Goal: Task Accomplishment & Management: Use online tool/utility

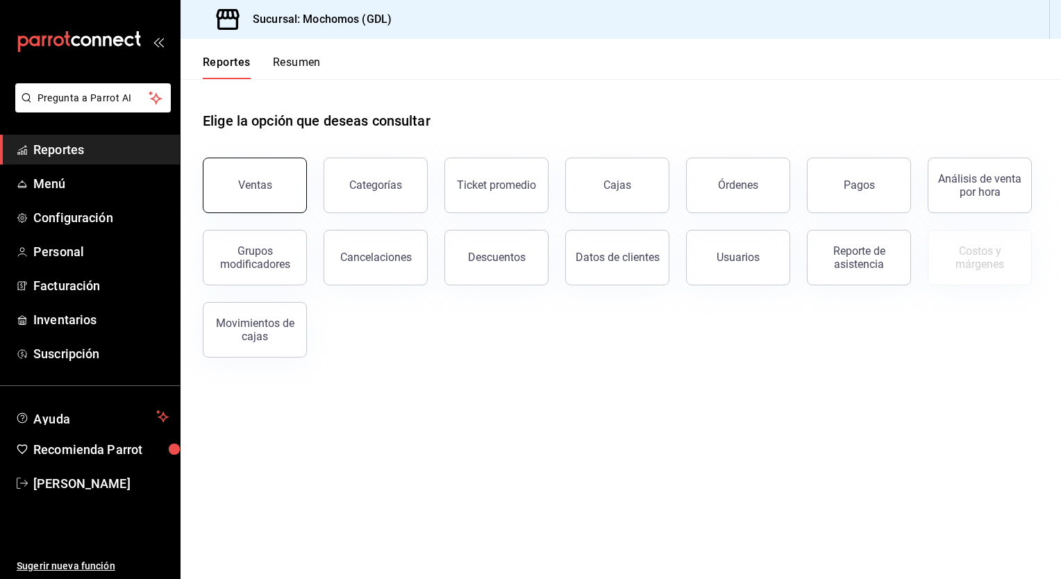
click at [223, 187] on button "Ventas" at bounding box center [255, 186] width 104 height 56
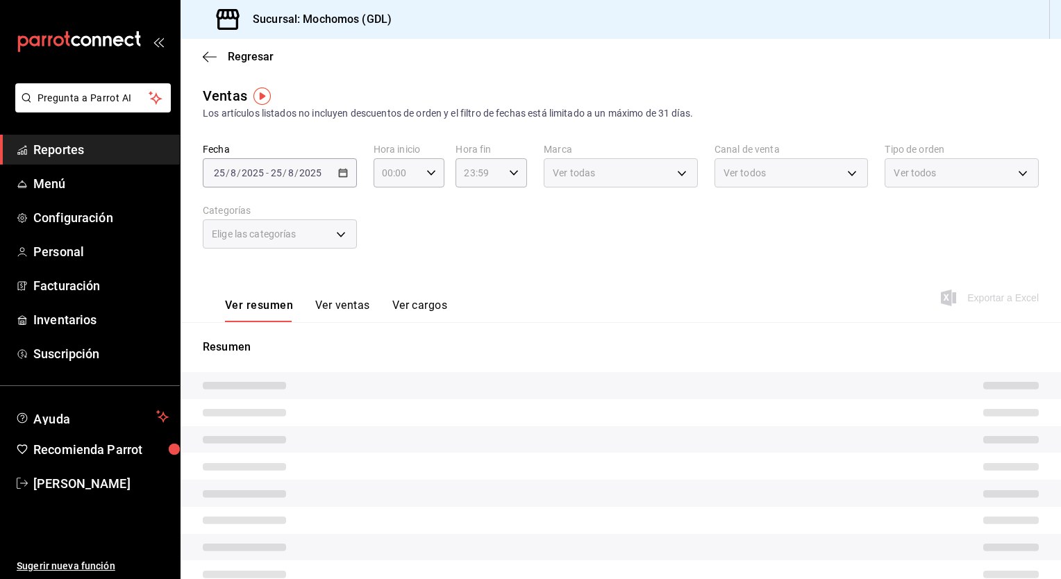
type input "05:00"
type input "PARROT,UBER_EATS,RAPPI,DIDI_FOOD,ONLINE"
click at [326, 176] on div "[DATE] [DATE] - [DATE] [DATE]" at bounding box center [280, 172] width 154 height 29
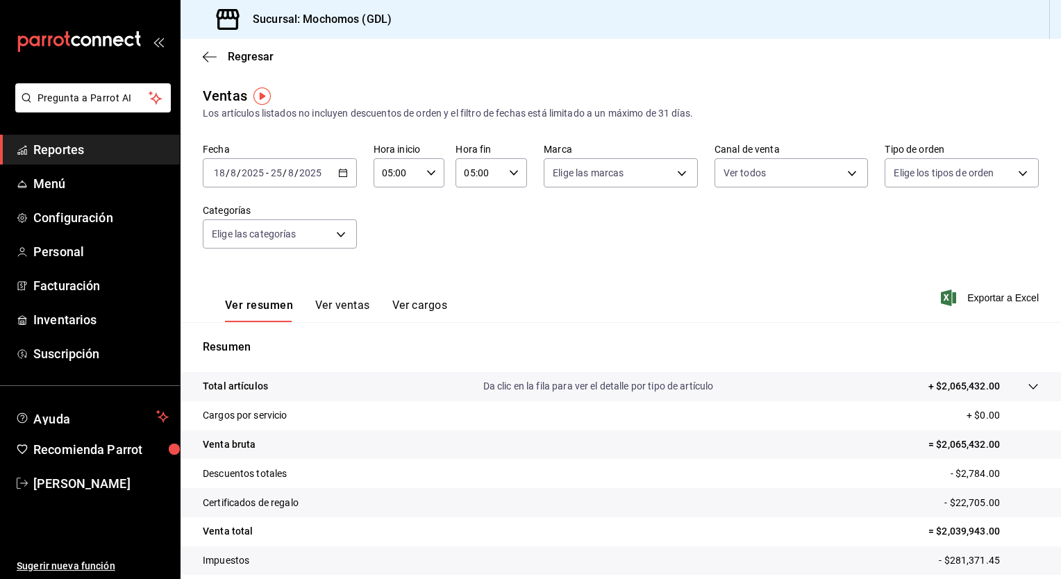
click at [333, 176] on div "[DATE] [DATE] - [DATE] [DATE]" at bounding box center [280, 172] width 154 height 29
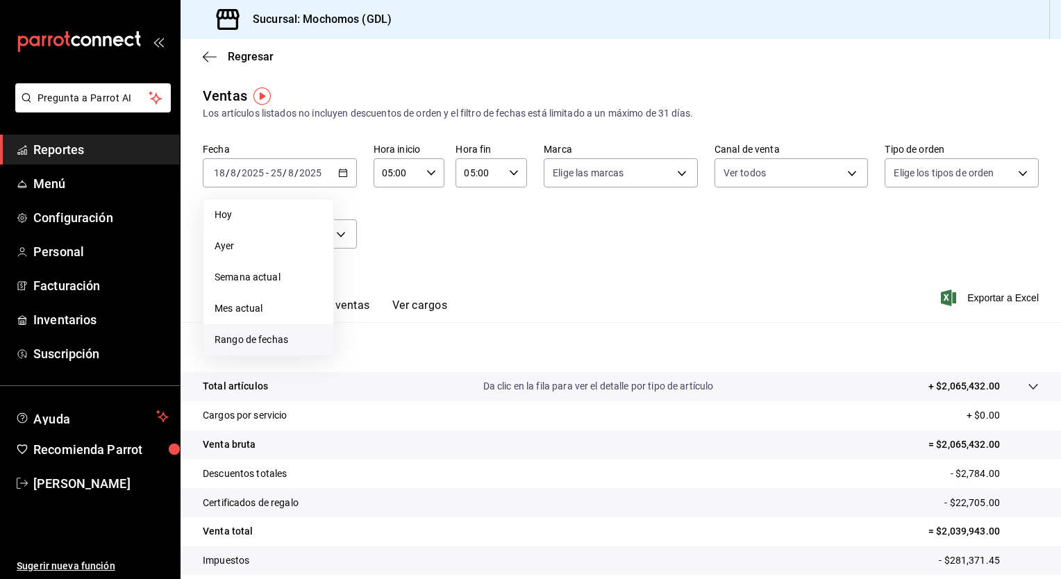
click at [255, 332] on li "Rango de fechas" at bounding box center [268, 339] width 130 height 31
click at [360, 352] on abbr "18" at bounding box center [362, 357] width 9 height 10
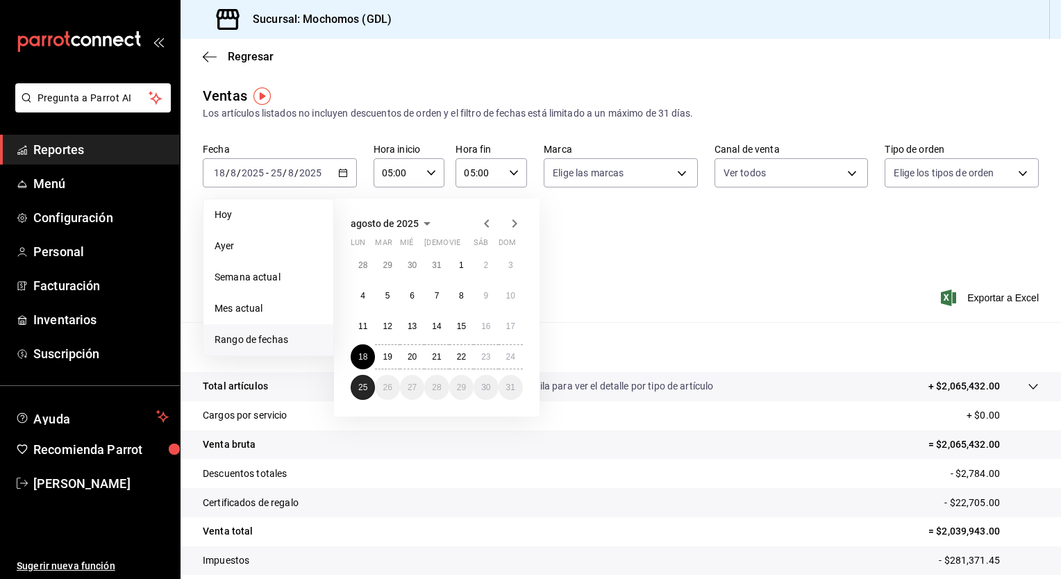
click at [362, 378] on button "25" at bounding box center [363, 387] width 24 height 25
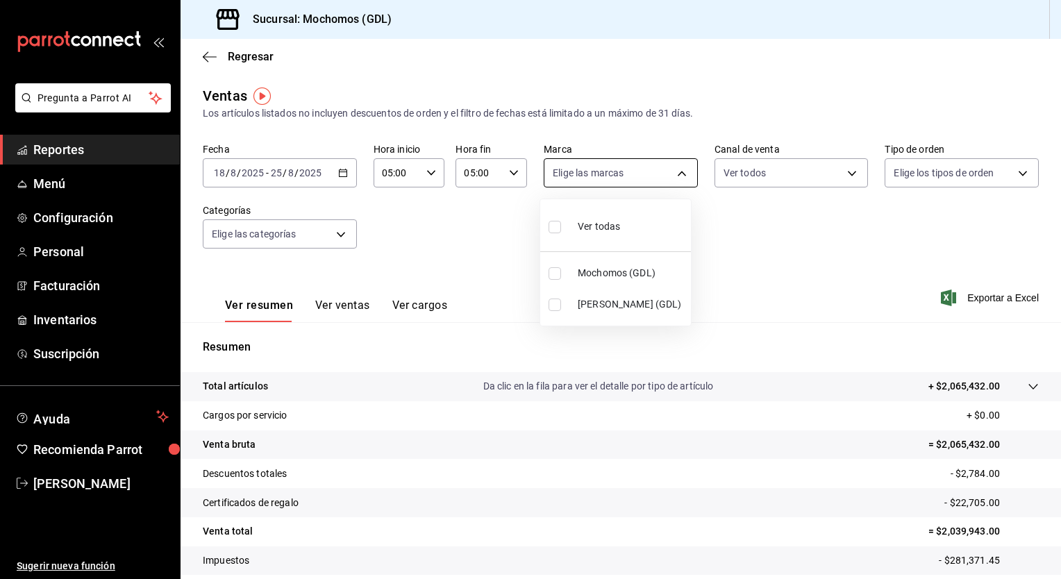
click at [680, 171] on body "Pregunta a Parrot AI Reportes Menú Configuración Personal Facturación Inventari…" at bounding box center [530, 289] width 1061 height 579
click at [554, 226] on input "checkbox" at bounding box center [555, 227] width 12 height 12
checkbox input "true"
type input "36c25d4a-7cb0-456c-a434-e981d54830bc,9cac9703-0c5a-4d8b-addd-5b6b571d65b9"
checkbox input "true"
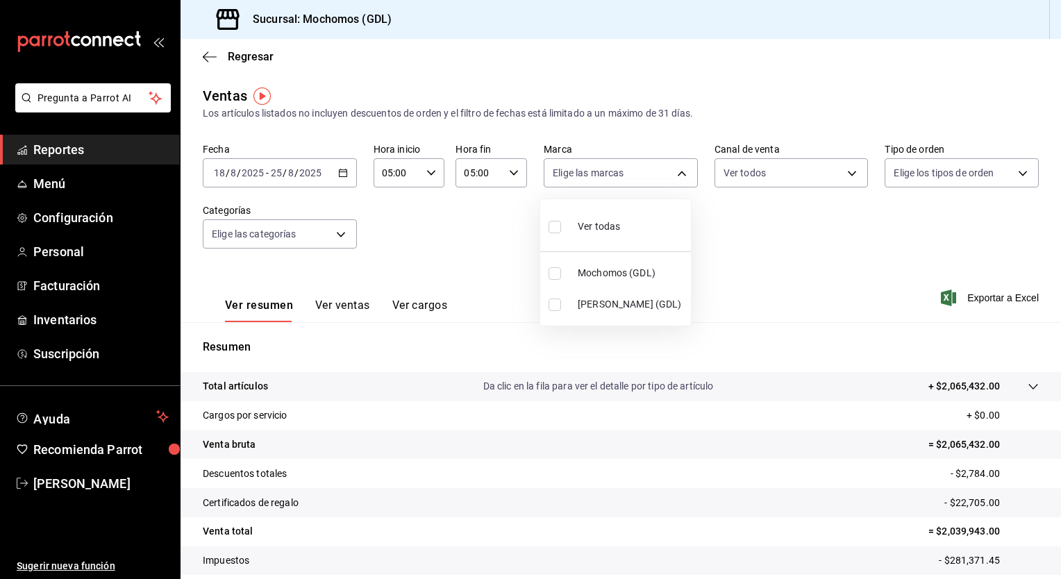
checkbox input "true"
click at [849, 176] on div at bounding box center [530, 289] width 1061 height 579
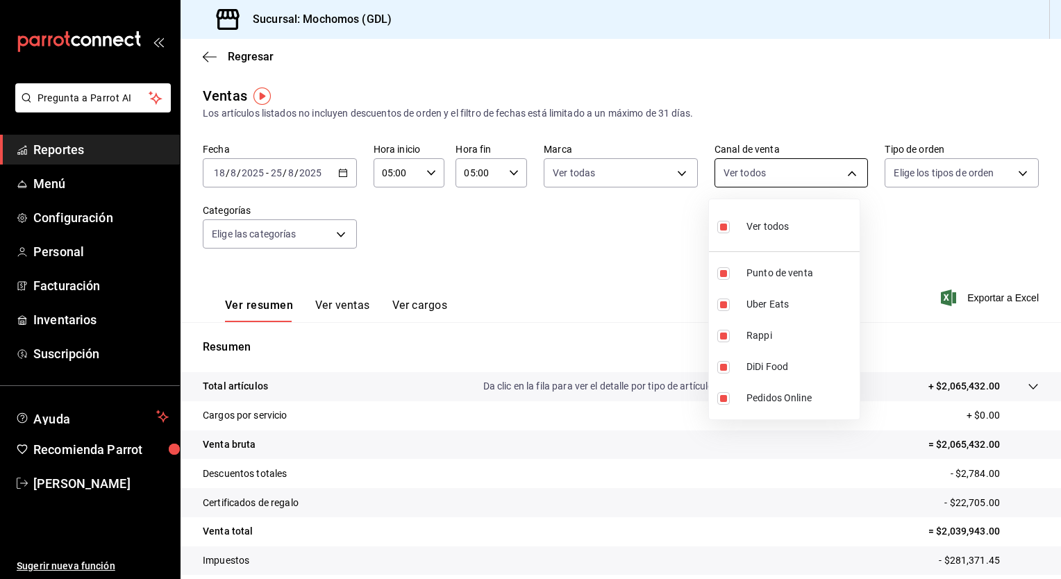
click at [846, 177] on body "Pregunta a Parrot AI Reportes Menú Configuración Personal Facturación Inventari…" at bounding box center [530, 289] width 1061 height 579
click at [1012, 172] on div at bounding box center [530, 289] width 1061 height 579
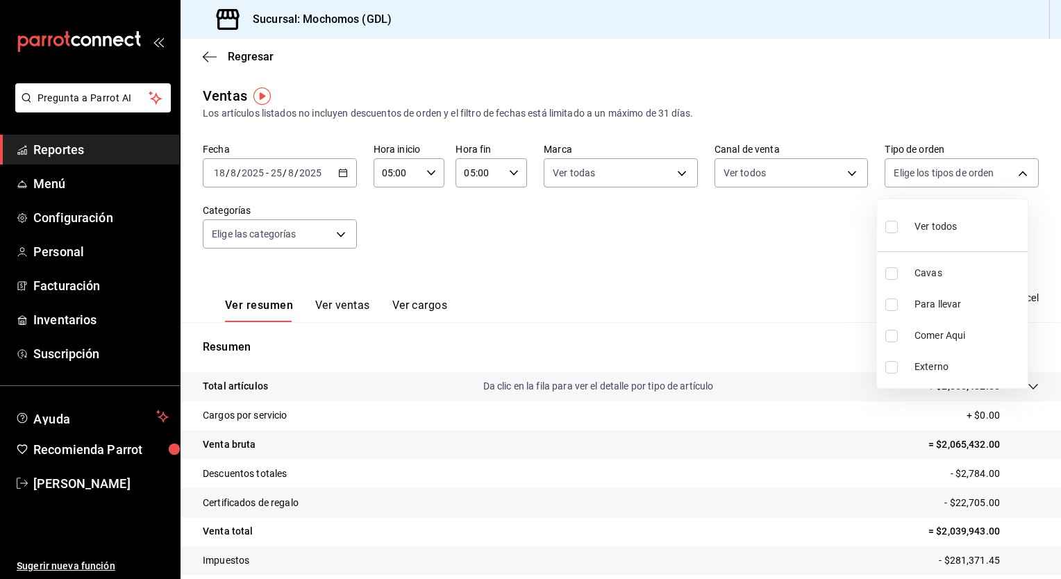
click at [1012, 172] on body "Pregunta a Parrot AI Reportes Menú Configuración Personal Facturación Inventari…" at bounding box center [530, 289] width 1061 height 579
click at [897, 222] on input "checkbox" at bounding box center [891, 227] width 12 height 12
checkbox input "true"
type input "c3d0baef-30c0-4718-9d76-caab43e27316,13c4cc4a-99d2-42c0-ba96-c3de8c08c13d,7b791…"
checkbox input "true"
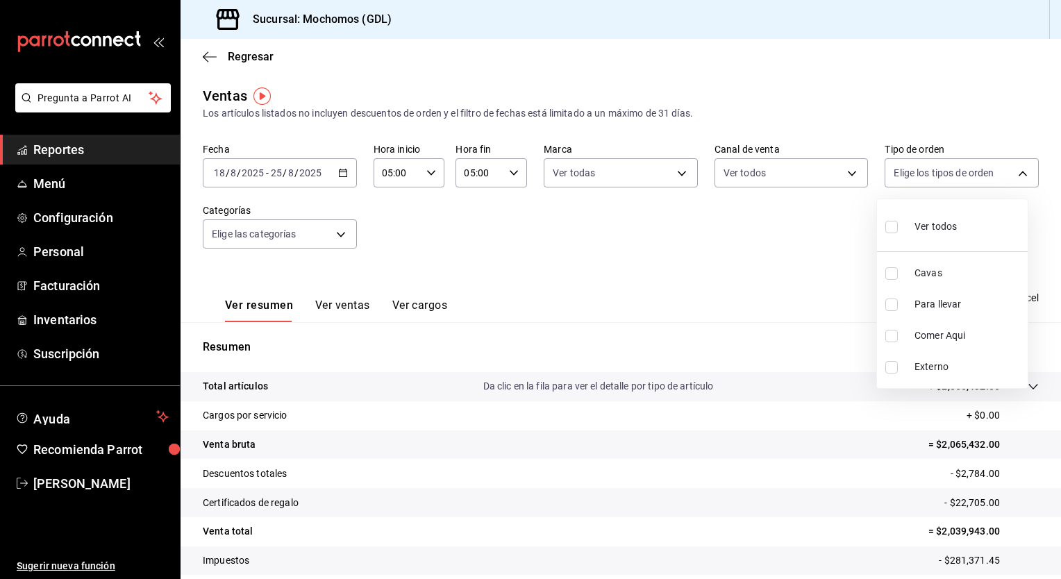
checkbox input "true"
click at [335, 234] on div at bounding box center [530, 289] width 1061 height 579
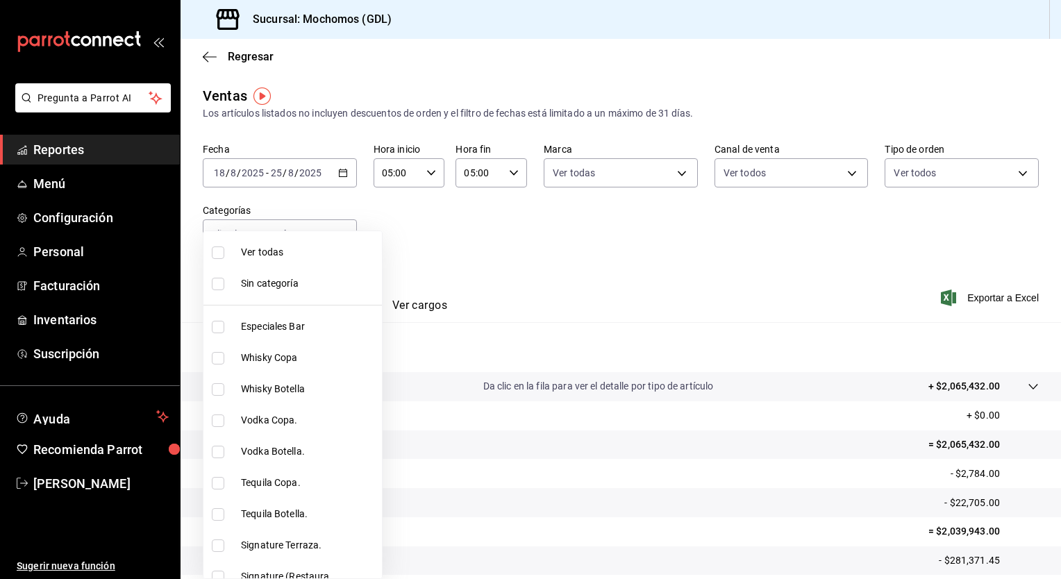
click at [335, 234] on body "Pregunta a Parrot AI Reportes Menú Configuración Personal Facturación Inventari…" at bounding box center [530, 289] width 1061 height 579
click at [274, 252] on span "Ver todas" at bounding box center [308, 252] width 135 height 15
type input "c0db8a99-aef8-4e9c-862d-72763fc5d605,0e6da5ad-e1ed-4623-8a7f-4db137866549,4ba6e…"
checkbox input "true"
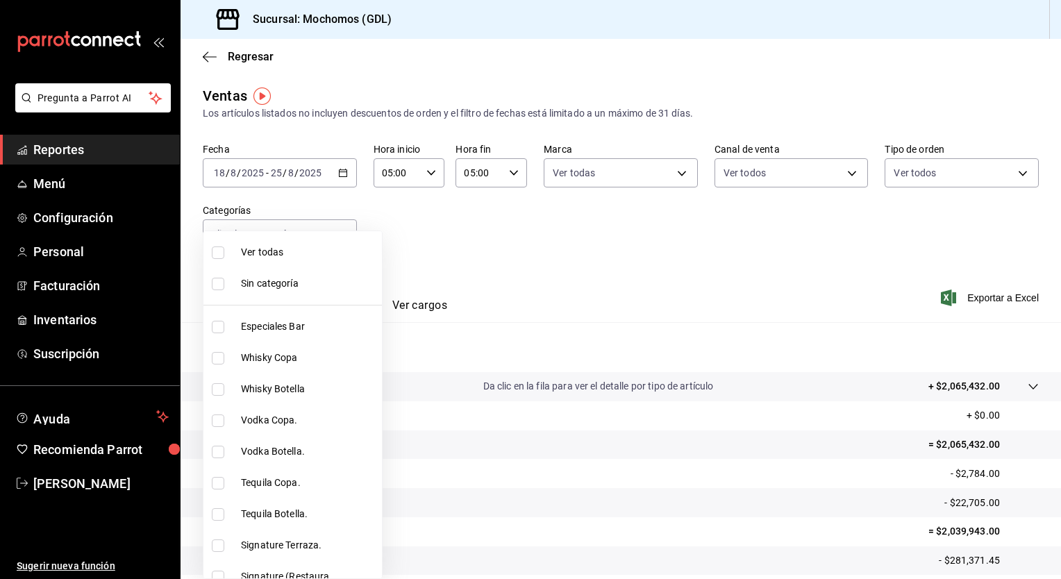
checkbox input "true"
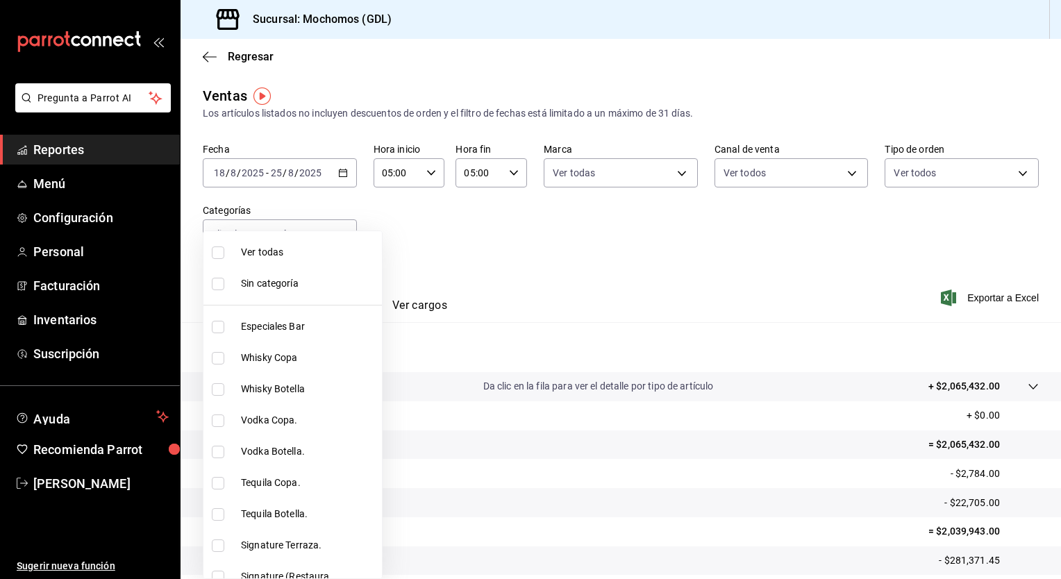
checkbox input "true"
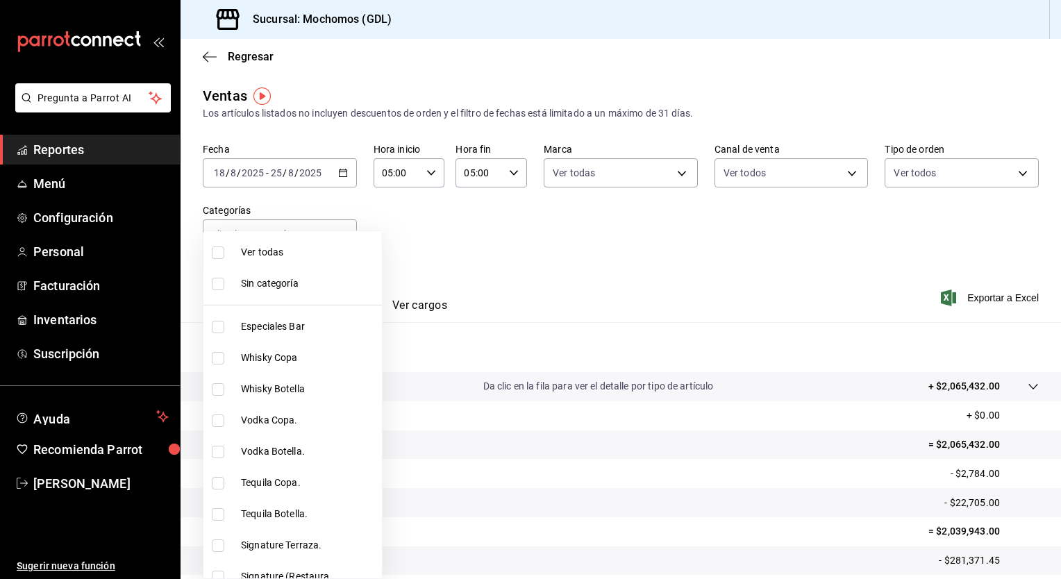
checkbox input "true"
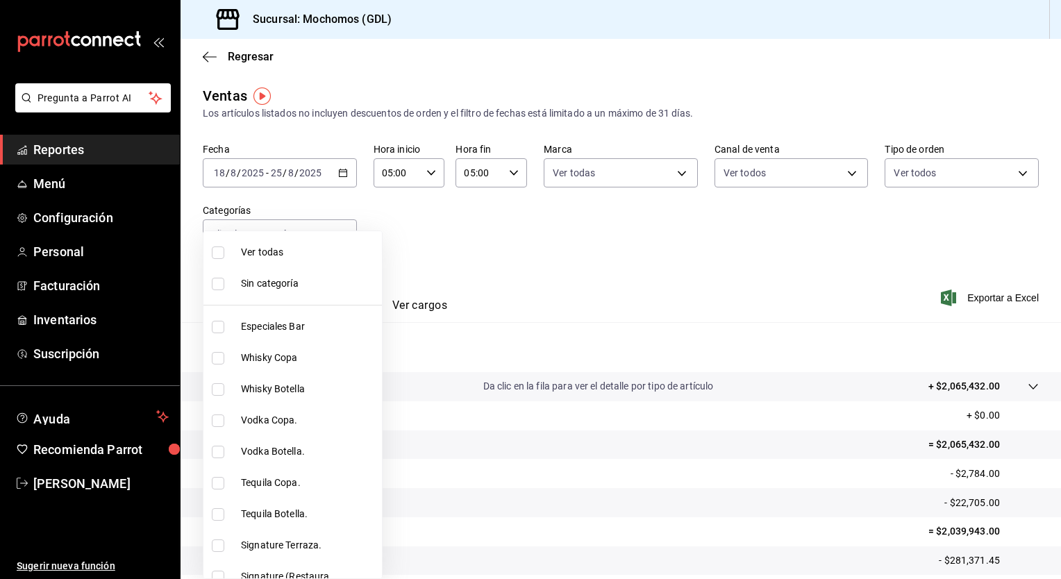
checkbox input "true"
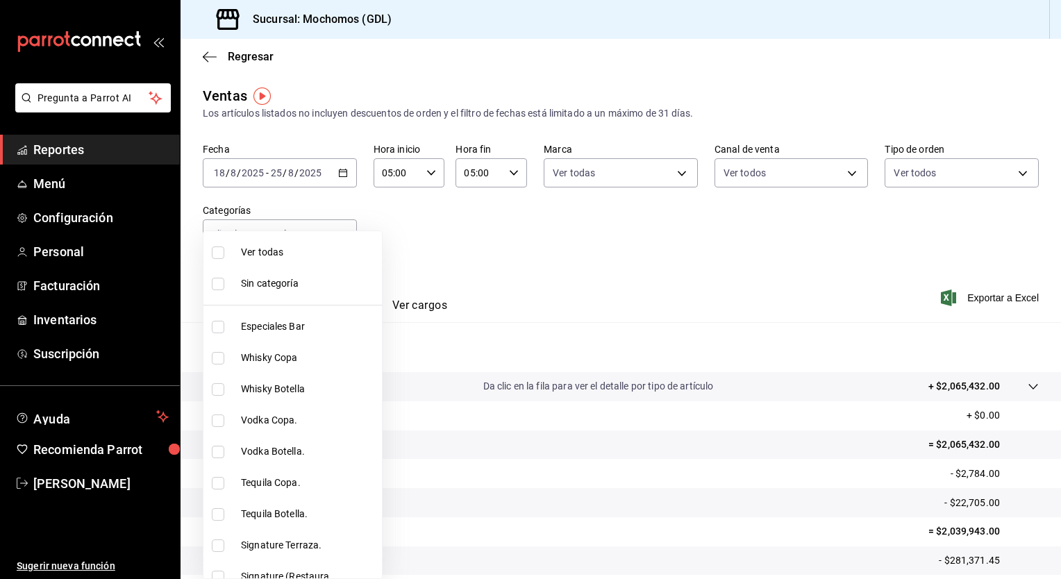
checkbox input "true"
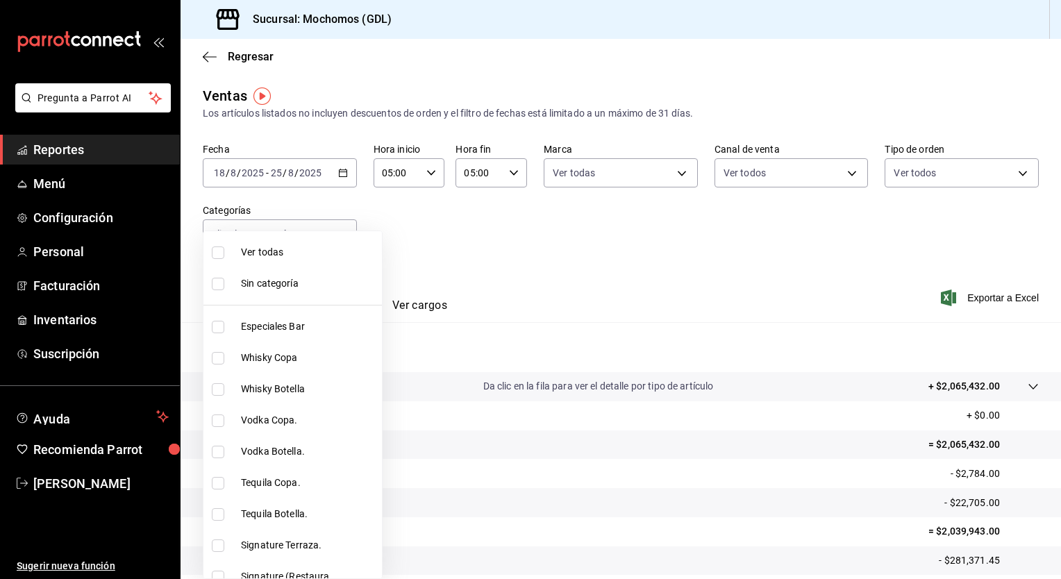
checkbox input "true"
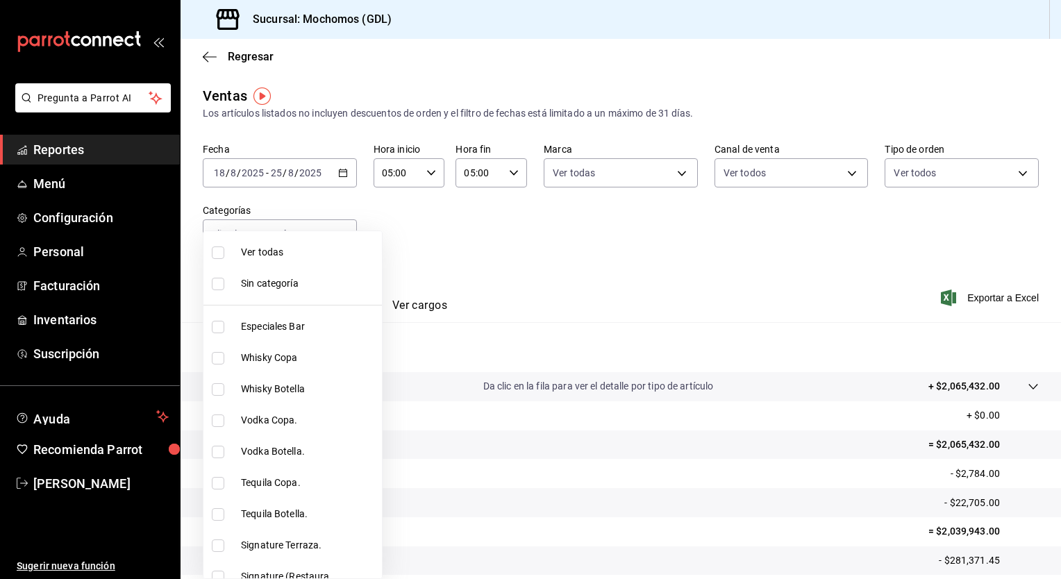
checkbox input "true"
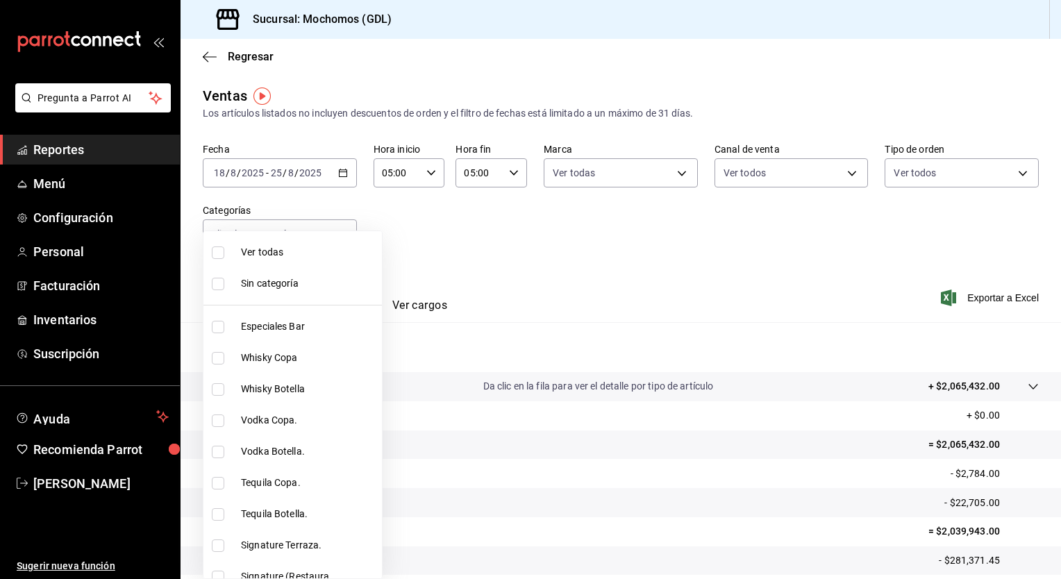
checkbox input "true"
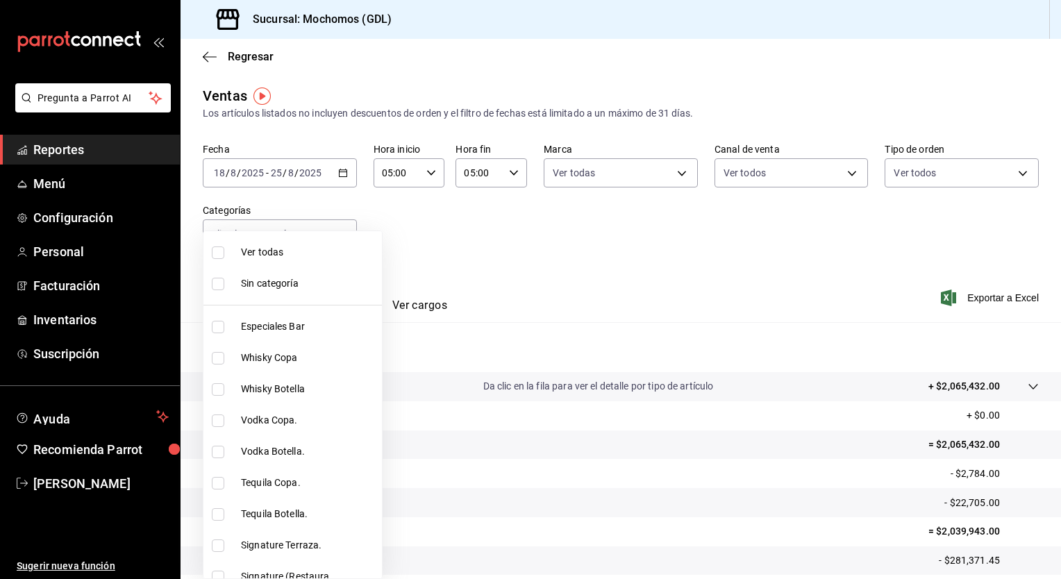
checkbox input "true"
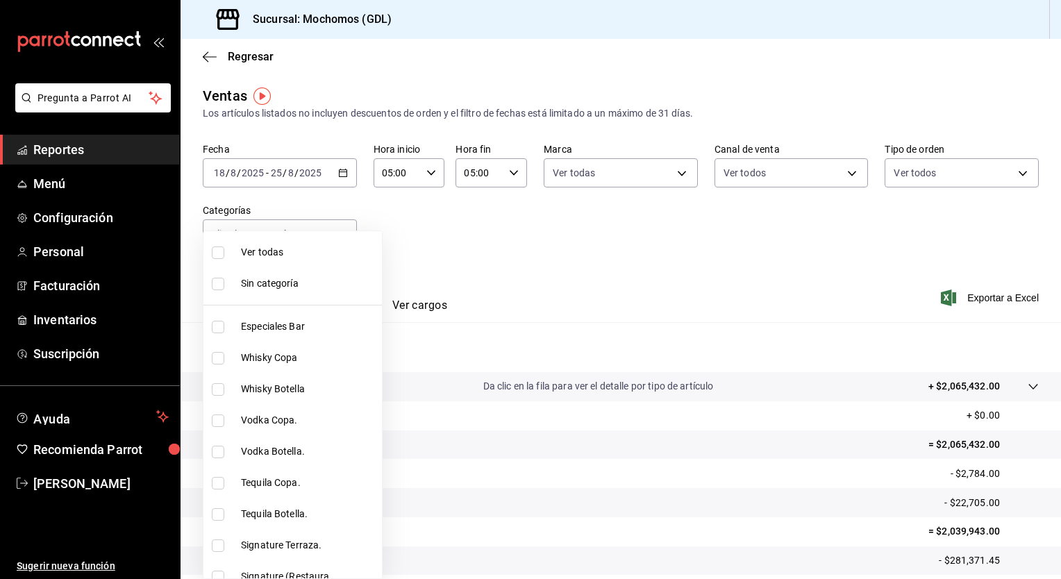
checkbox input "true"
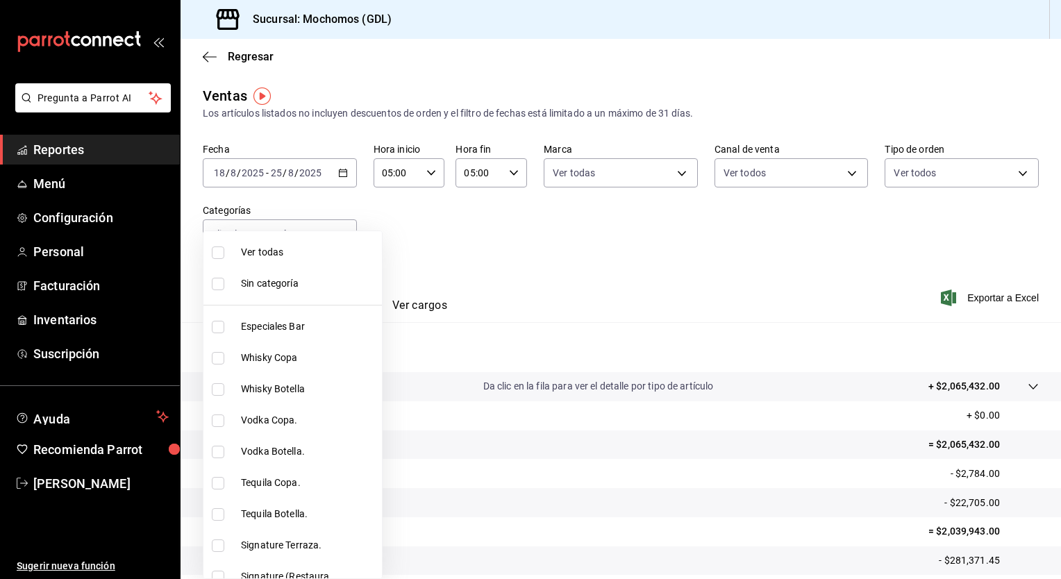
checkbox input "true"
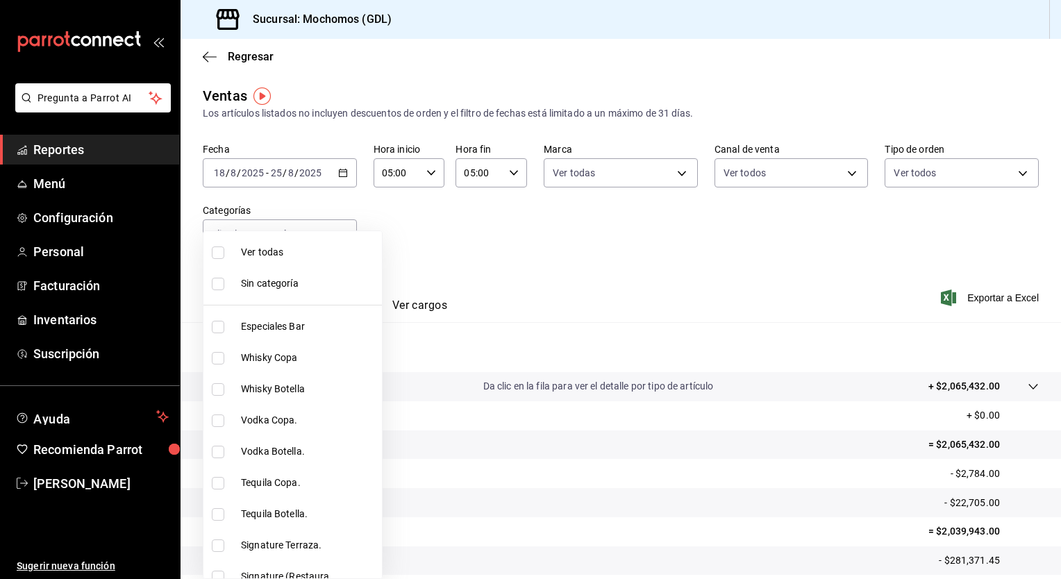
checkbox input "true"
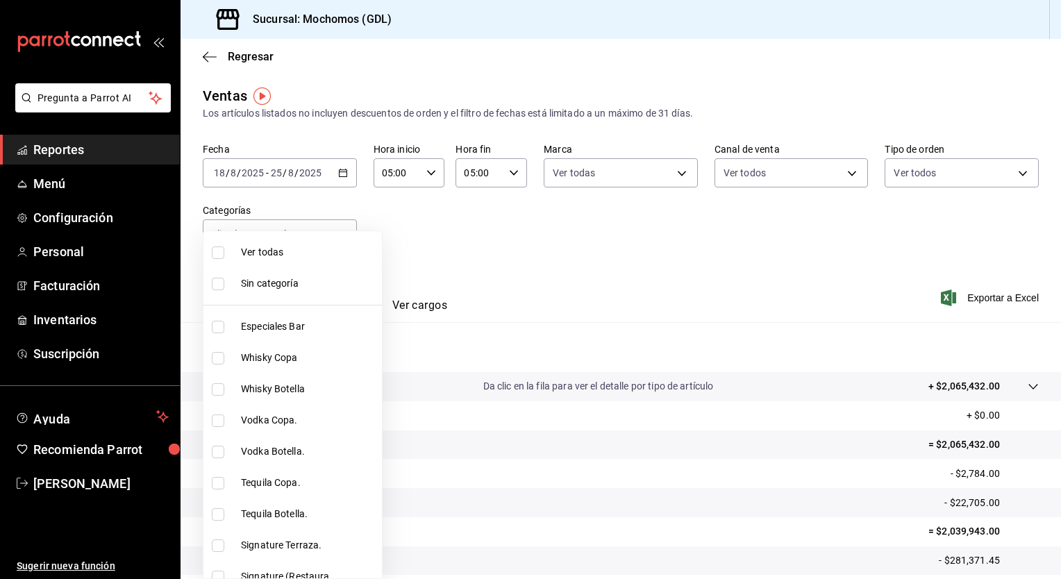
checkbox input "true"
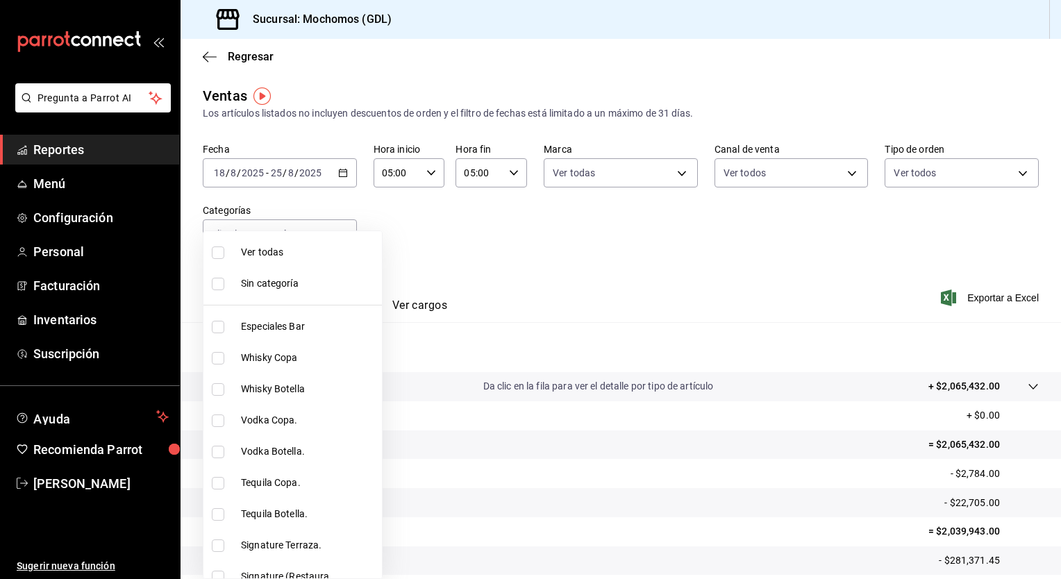
checkbox input "true"
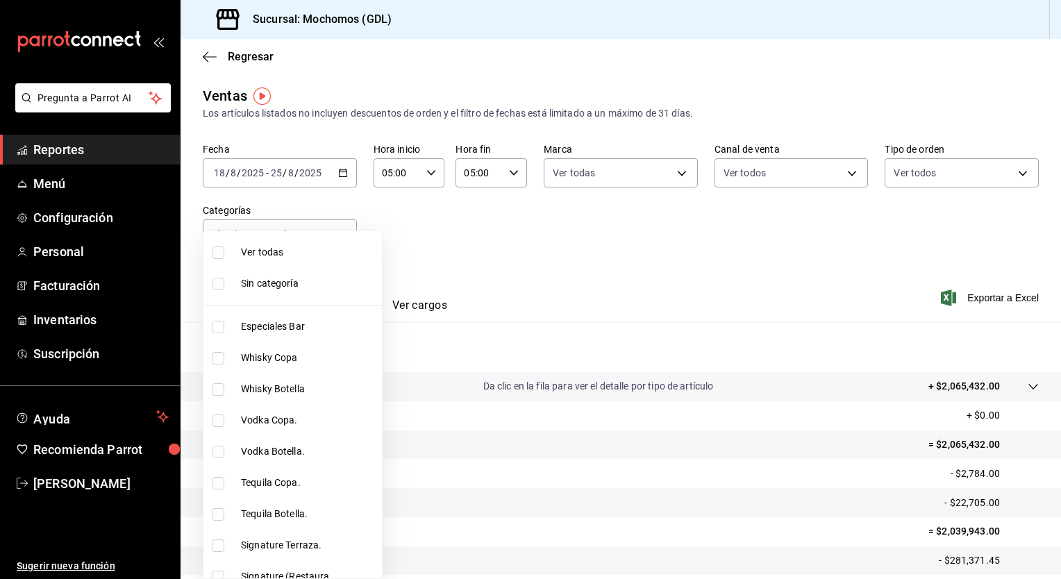
checkbox input "true"
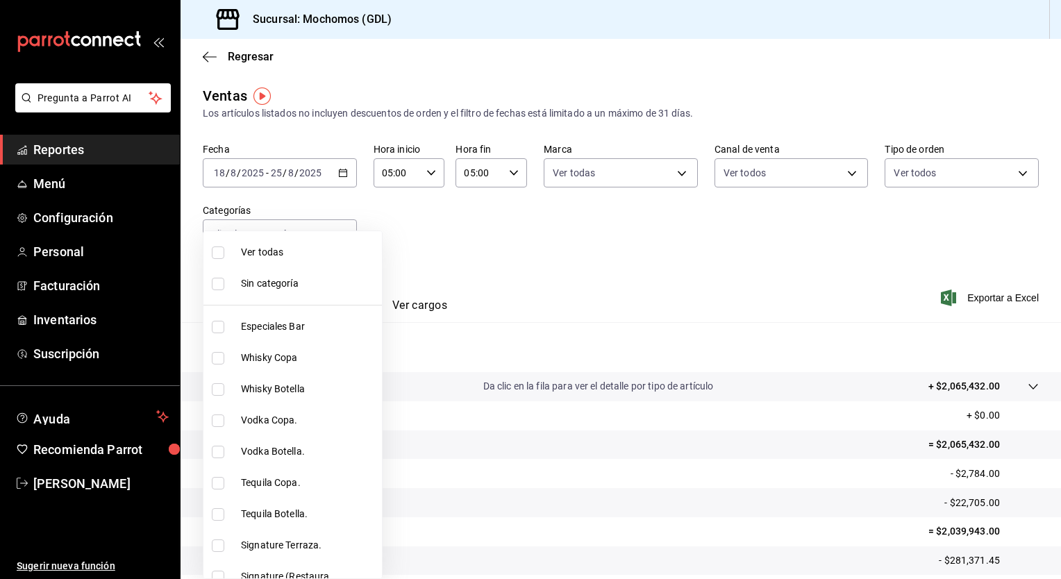
checkbox input "true"
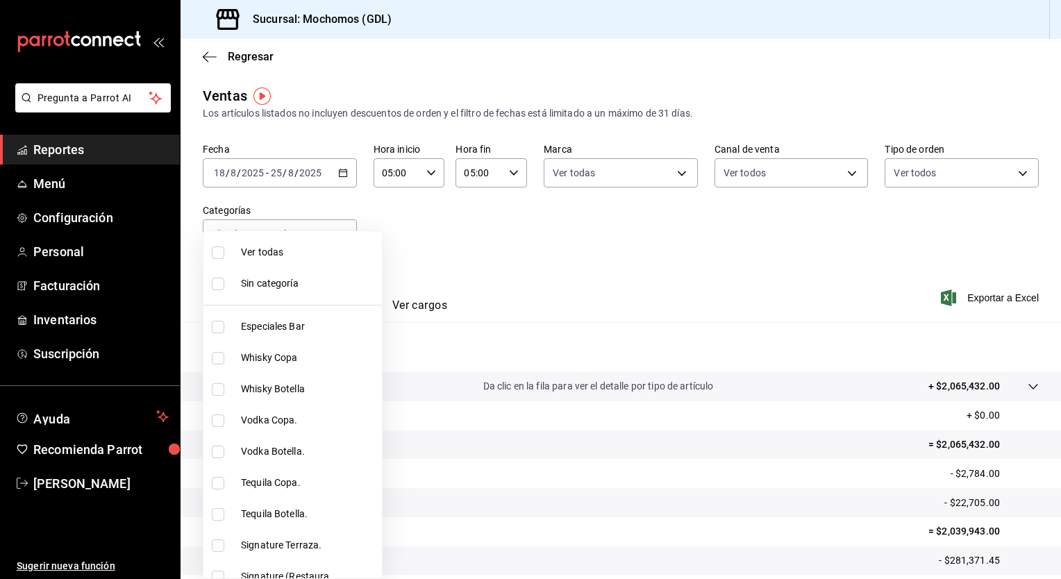
checkbox input "true"
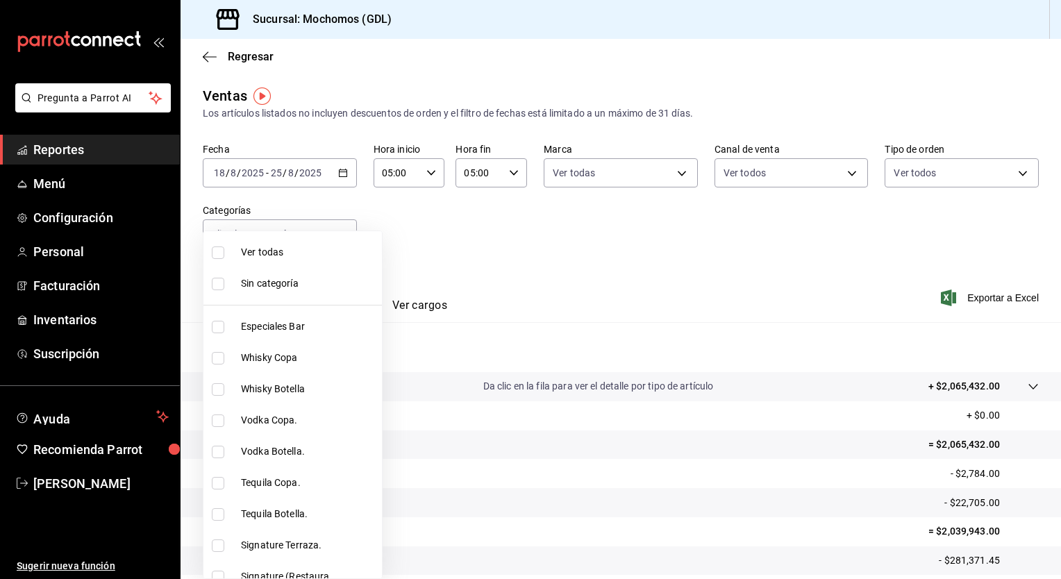
checkbox input "true"
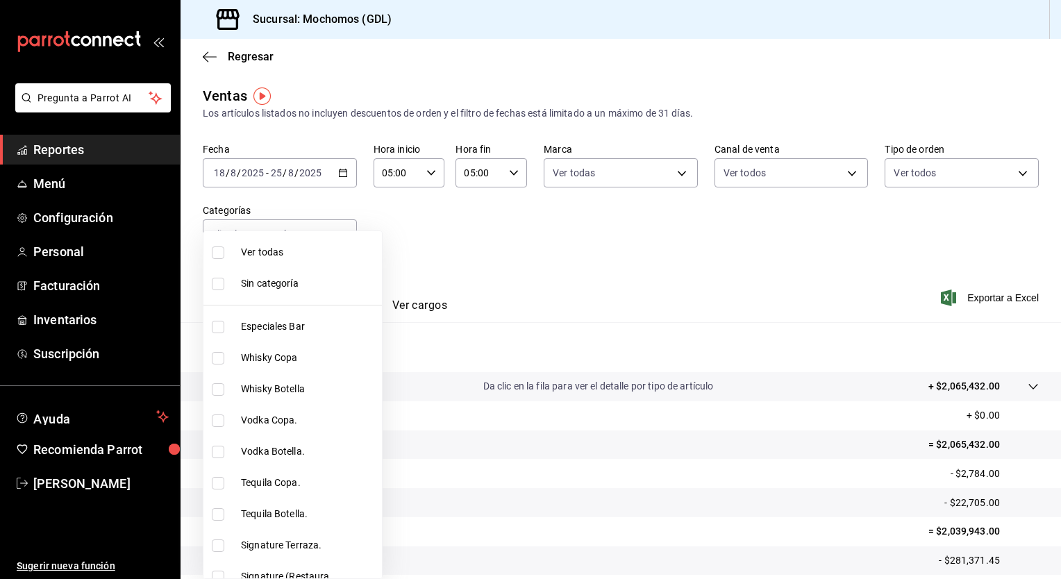
checkbox input "true"
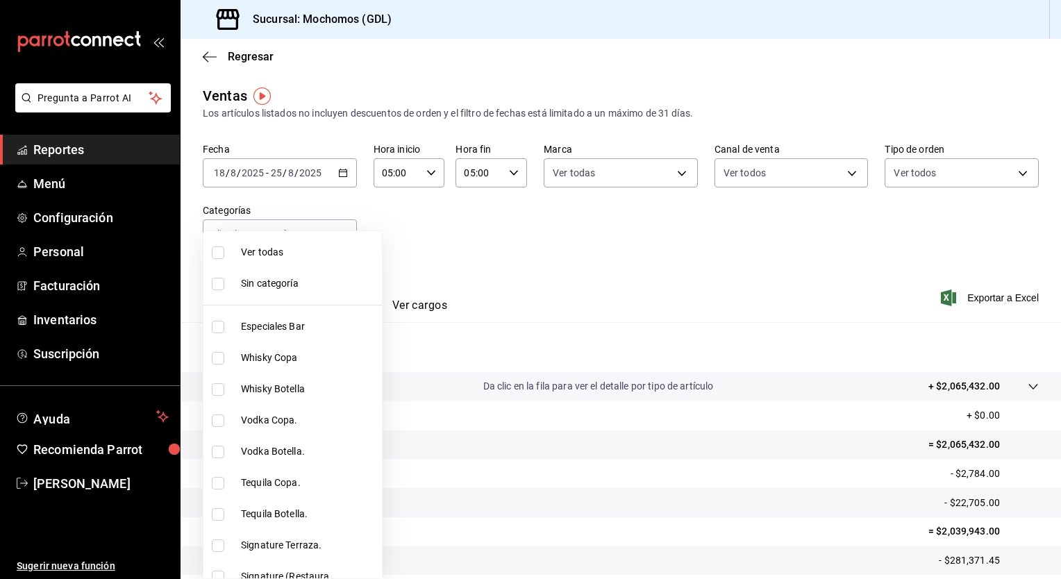
checkbox input "true"
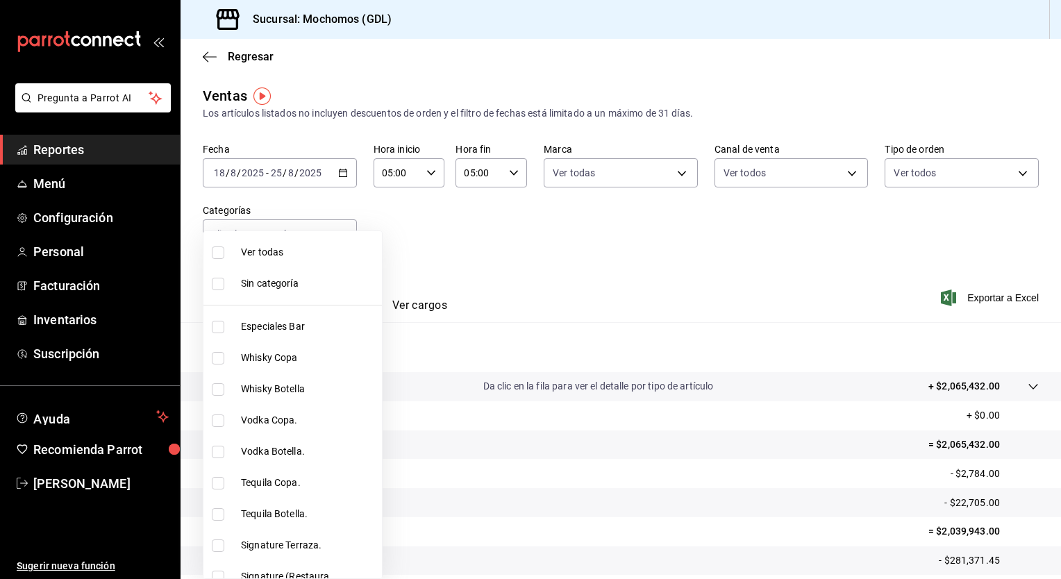
checkbox input "true"
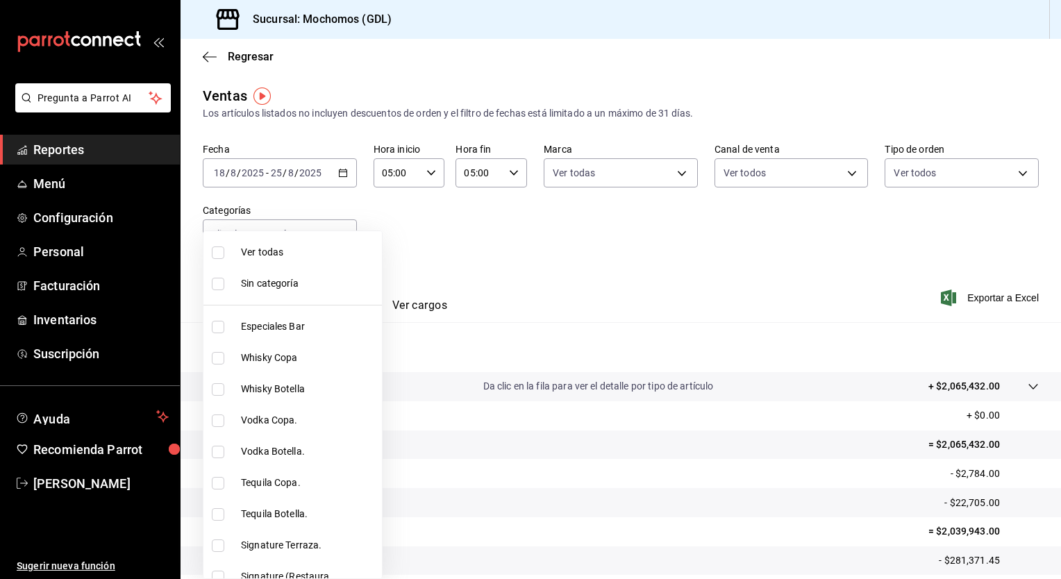
checkbox input "true"
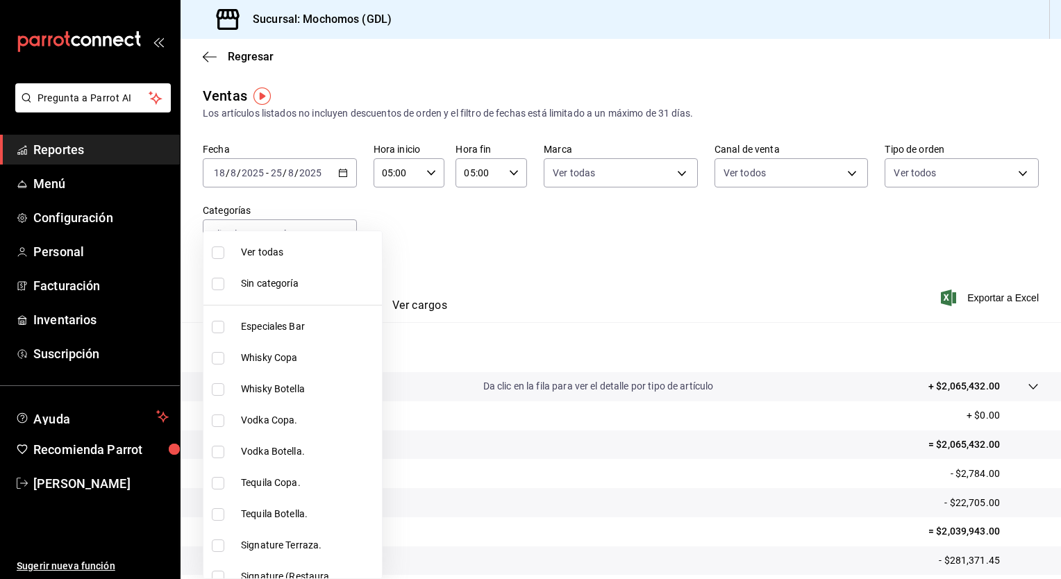
checkbox input "true"
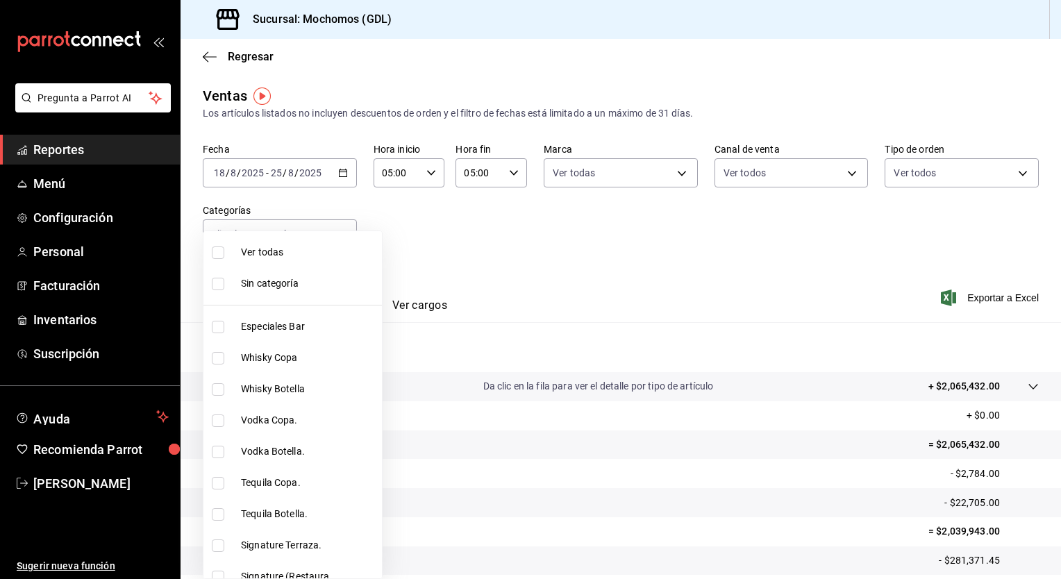
checkbox input "true"
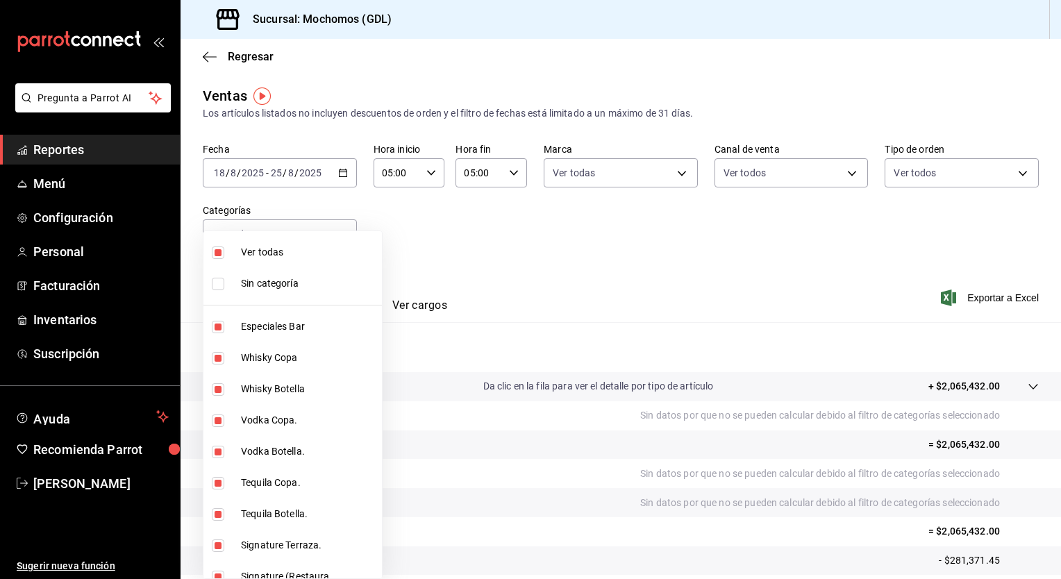
click at [959, 300] on div at bounding box center [530, 289] width 1061 height 579
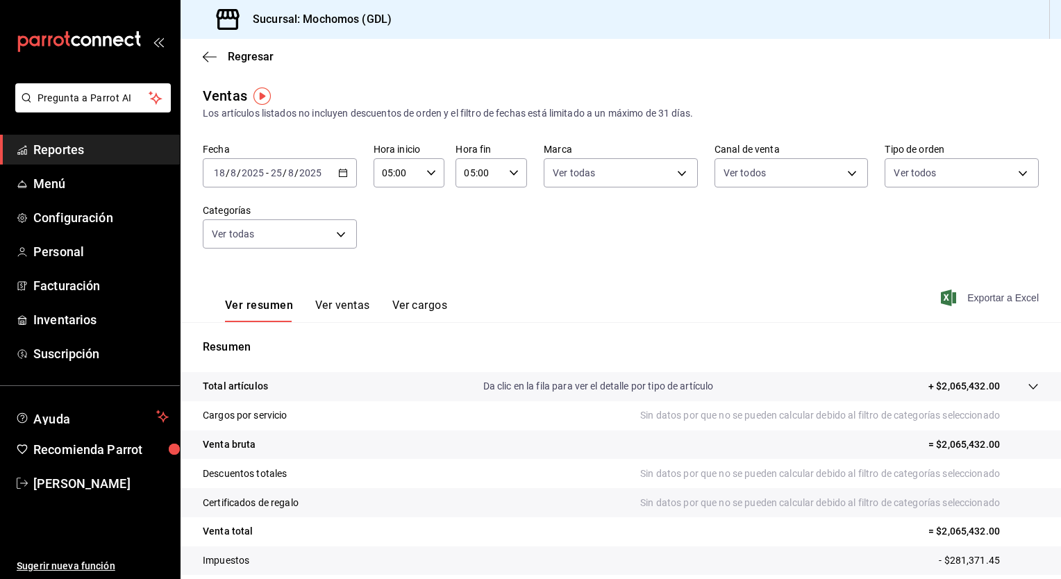
click at [978, 292] on font "Exportar a Excel" at bounding box center [1003, 297] width 72 height 11
